Goal: Task Accomplishment & Management: Use online tool/utility

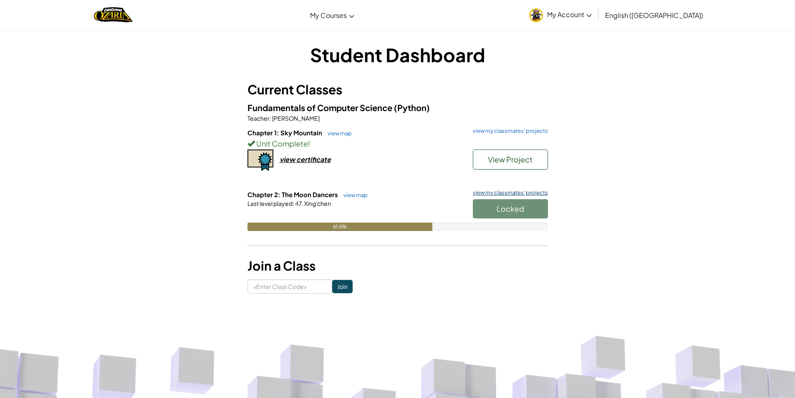
click at [507, 192] on link "view my classmates' projects" at bounding box center [508, 192] width 79 height 5
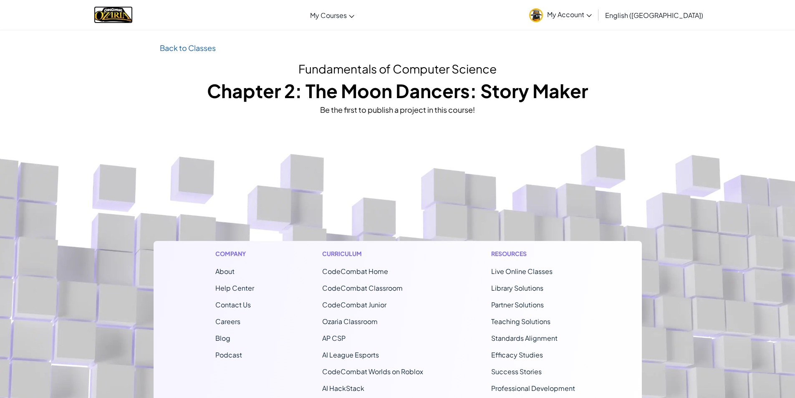
click at [129, 21] on img "Home" at bounding box center [113, 14] width 39 height 17
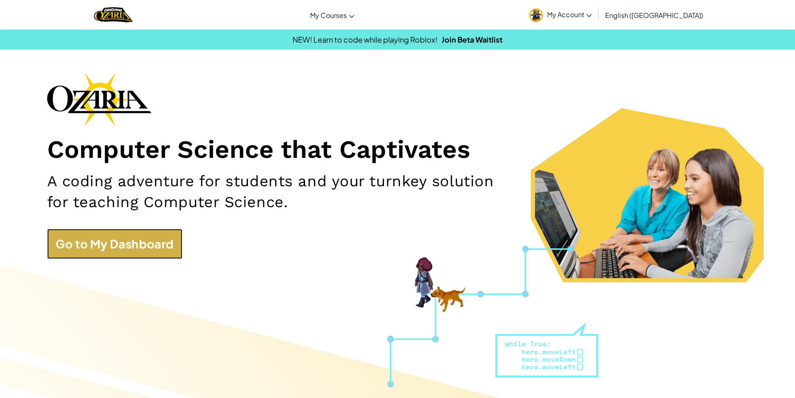
click at [165, 234] on link "Go to My Dashboard" at bounding box center [114, 244] width 135 height 30
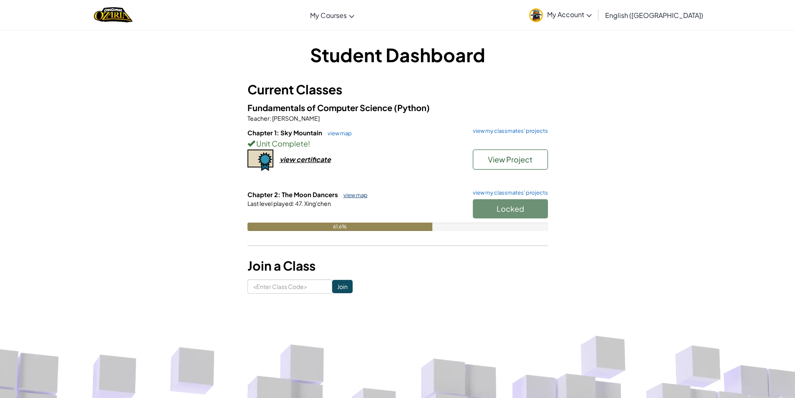
click at [346, 194] on link "view map" at bounding box center [353, 195] width 28 height 7
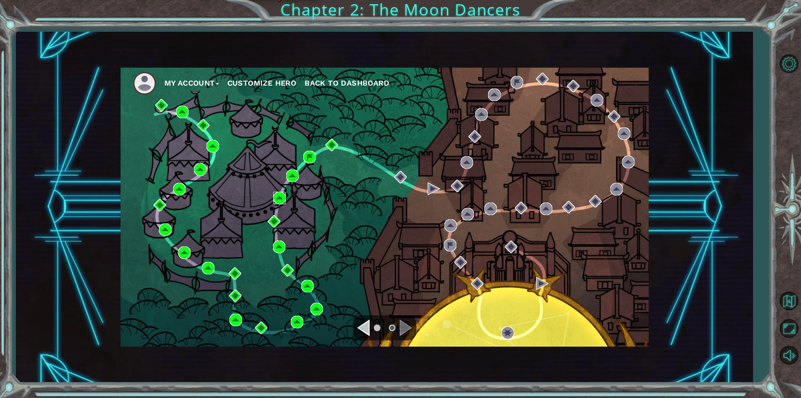
click at [282, 195] on img at bounding box center [279, 198] width 13 height 13
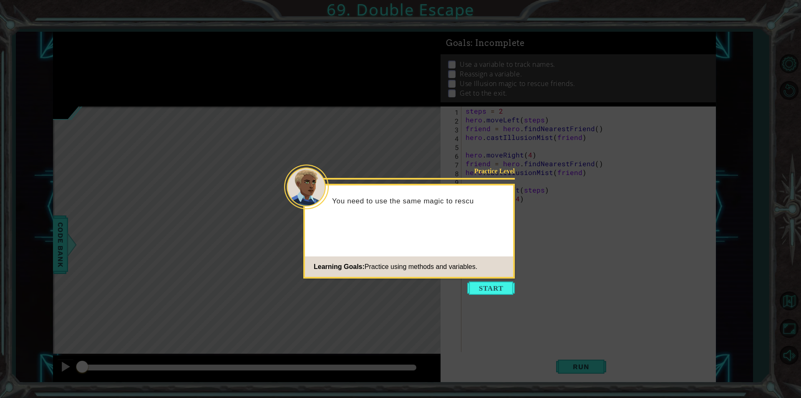
click at [487, 290] on button "Start" at bounding box center [491, 287] width 48 height 13
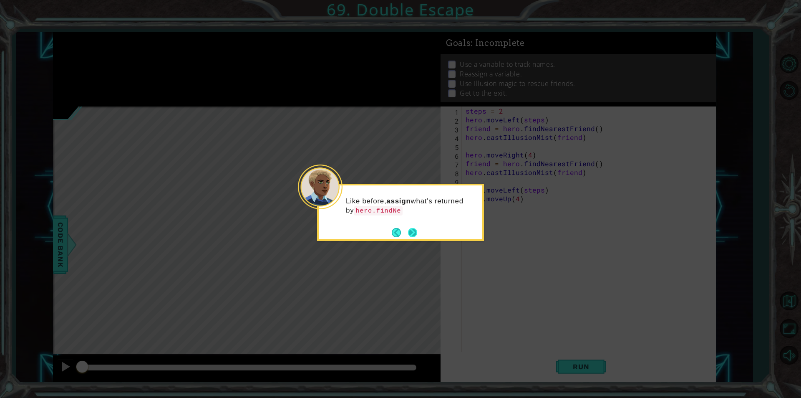
click at [414, 235] on button "Next" at bounding box center [412, 232] width 9 height 9
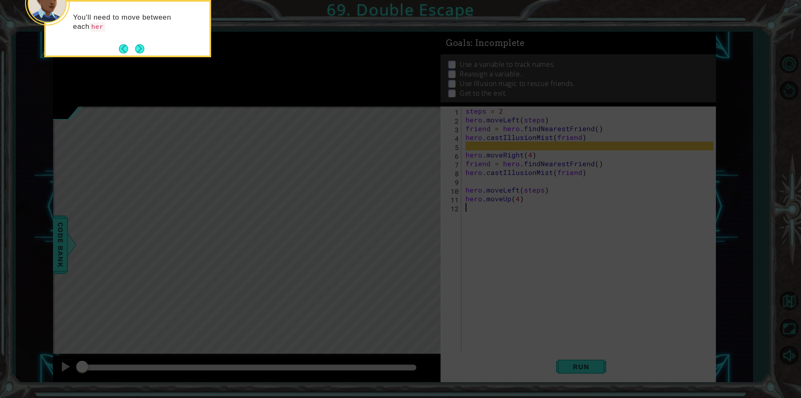
click at [513, 211] on icon at bounding box center [400, 199] width 801 height 398
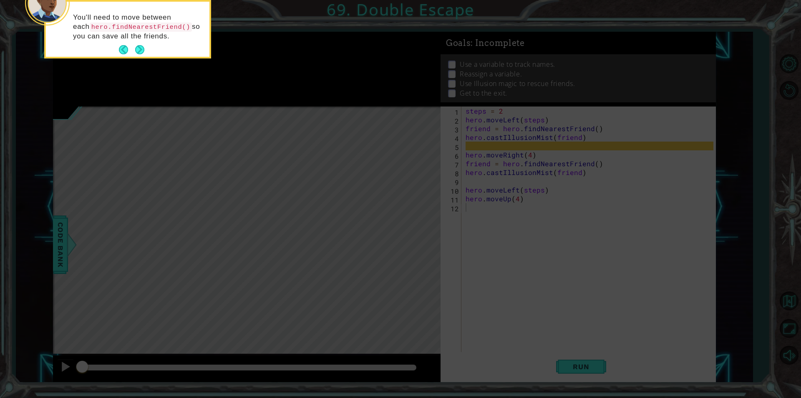
click at [136, 51] on button "Next" at bounding box center [139, 49] width 9 height 9
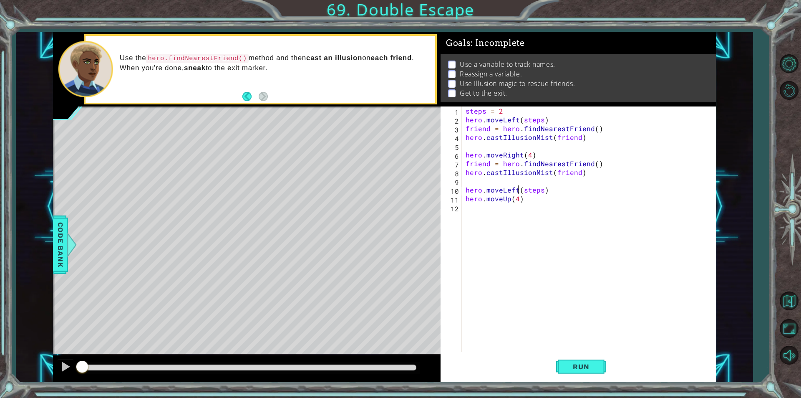
drag, startPoint x: 520, startPoint y: 190, endPoint x: 529, endPoint y: 191, distance: 9.6
click at [529, 191] on div "steps = 2 hero . moveLeft ( steps ) friend = hero . findNearestFriend ( ) hero …" at bounding box center [591, 237] width 254 height 263
type textarea "hero.moveLeft(steps)"
click at [512, 209] on div "steps = 2 hero . moveLeft ( steps ) friend = hero . findNearestFriend ( ) hero …" at bounding box center [591, 237] width 254 height 263
drag, startPoint x: 510, startPoint y: 200, endPoint x: 517, endPoint y: 201, distance: 7.1
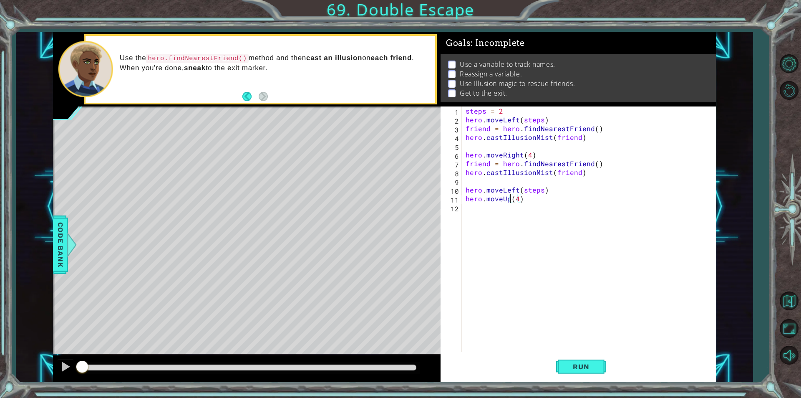
click at [517, 201] on div "steps = 2 hero . moveLeft ( steps ) friend = hero . findNearestFriend ( ) hero …" at bounding box center [591, 237] width 254 height 263
type textarea "hero.moveUp(4)"
drag, startPoint x: 514, startPoint y: 268, endPoint x: 502, endPoint y: 311, distance: 44.1
click at [513, 270] on div "steps = 2 hero . moveLeft ( steps ) friend = hero . findNearestFriend ( ) hero …" at bounding box center [591, 237] width 254 height 263
drag, startPoint x: 481, startPoint y: 109, endPoint x: 489, endPoint y: 111, distance: 8.6
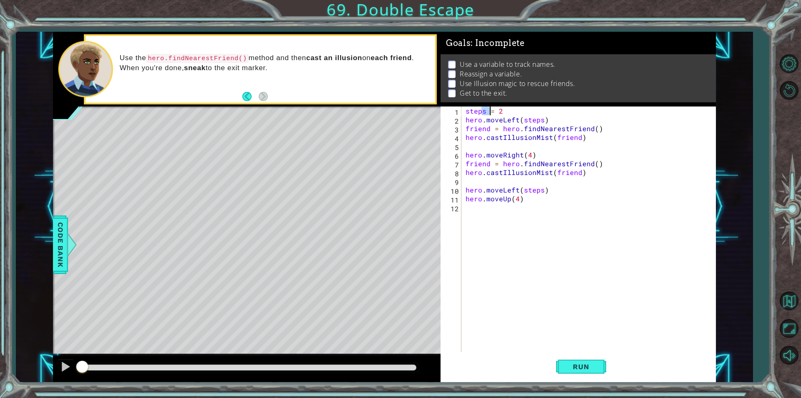
click at [489, 111] on div "steps = 2 hero . moveLeft ( steps ) friend = hero . findNearestFriend ( ) hero …" at bounding box center [591, 237] width 254 height 263
type textarea "steps = 2"
click at [525, 180] on div "steps = 2 hero . moveLeft ( steps ) friend = hero . findNearestFriend ( ) hero …" at bounding box center [591, 237] width 254 height 263
click at [511, 200] on div "steps = 2 hero . moveLeft ( steps ) friend = hero . findNearestFriend ( ) hero …" at bounding box center [591, 237] width 254 height 263
type textarea "hero.moveUp(4)"
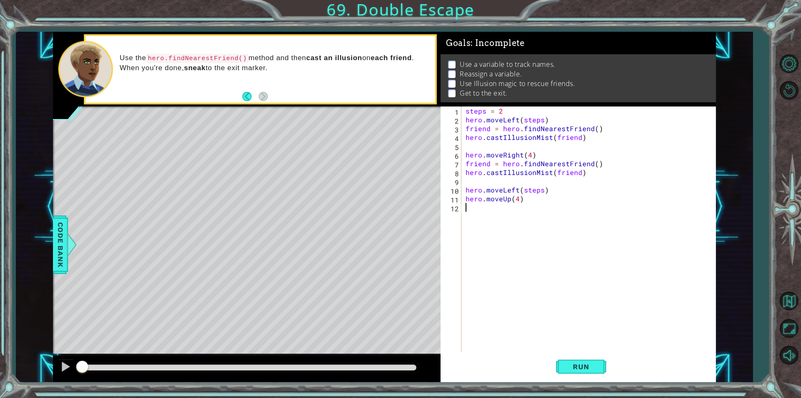
click at [531, 206] on div "steps = 2 hero . moveLeft ( steps ) friend = hero . findNearestFriend ( ) hero …" at bounding box center [591, 237] width 254 height 263
